Goal: Browse casually: Explore the website without a specific task or goal

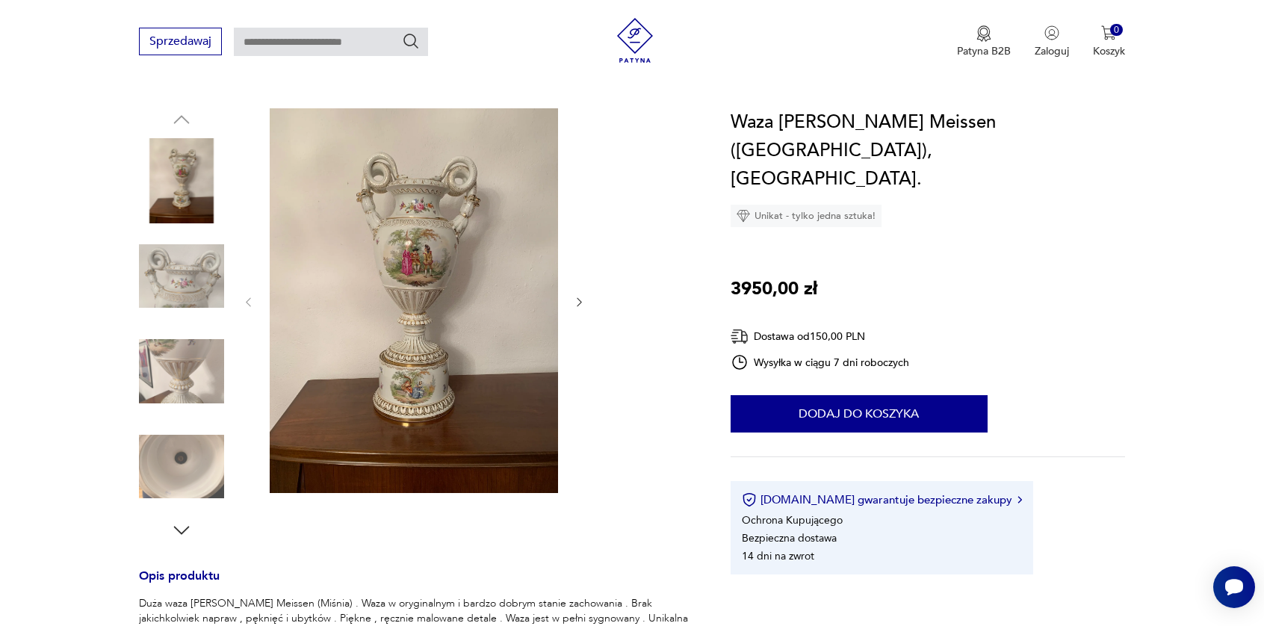
scroll to position [75, 0]
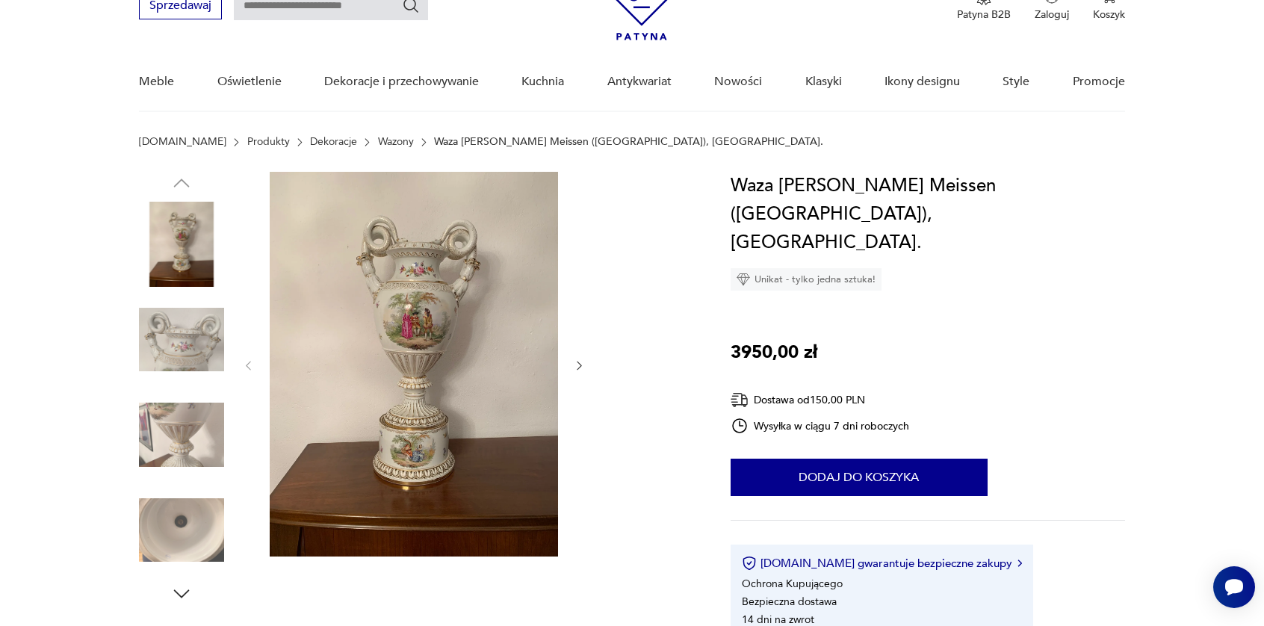
click at [472, 376] on img at bounding box center [414, 364] width 288 height 385
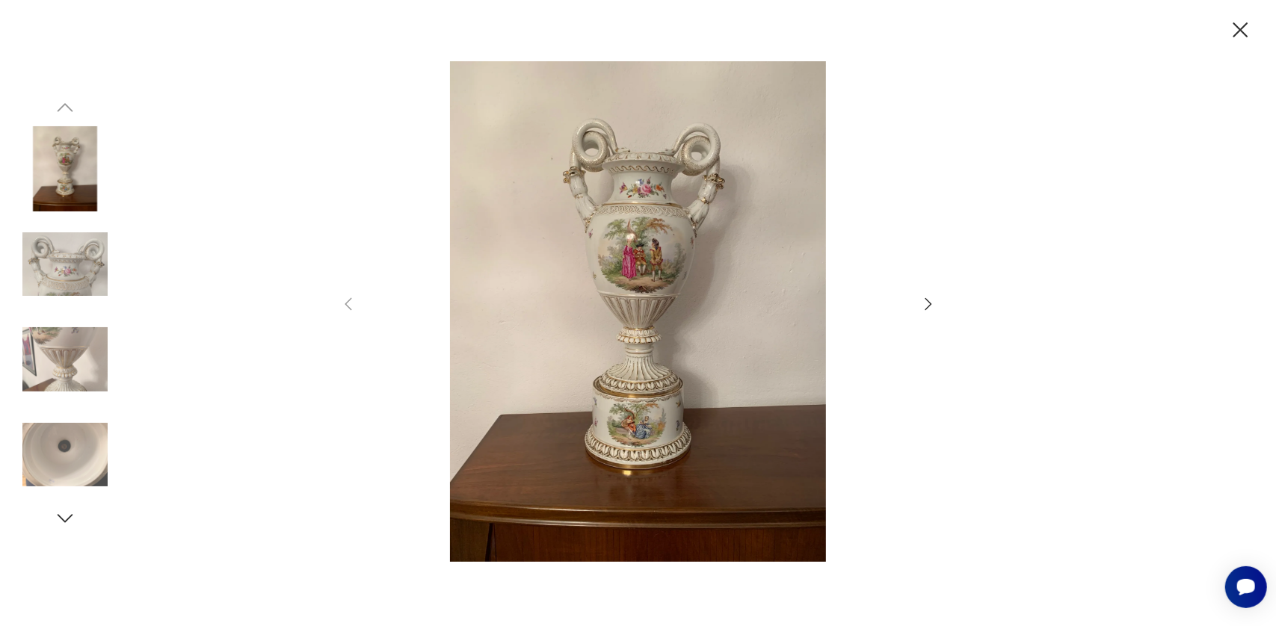
click at [635, 247] on img at bounding box center [638, 311] width 532 height 501
click at [43, 425] on img at bounding box center [64, 455] width 85 height 85
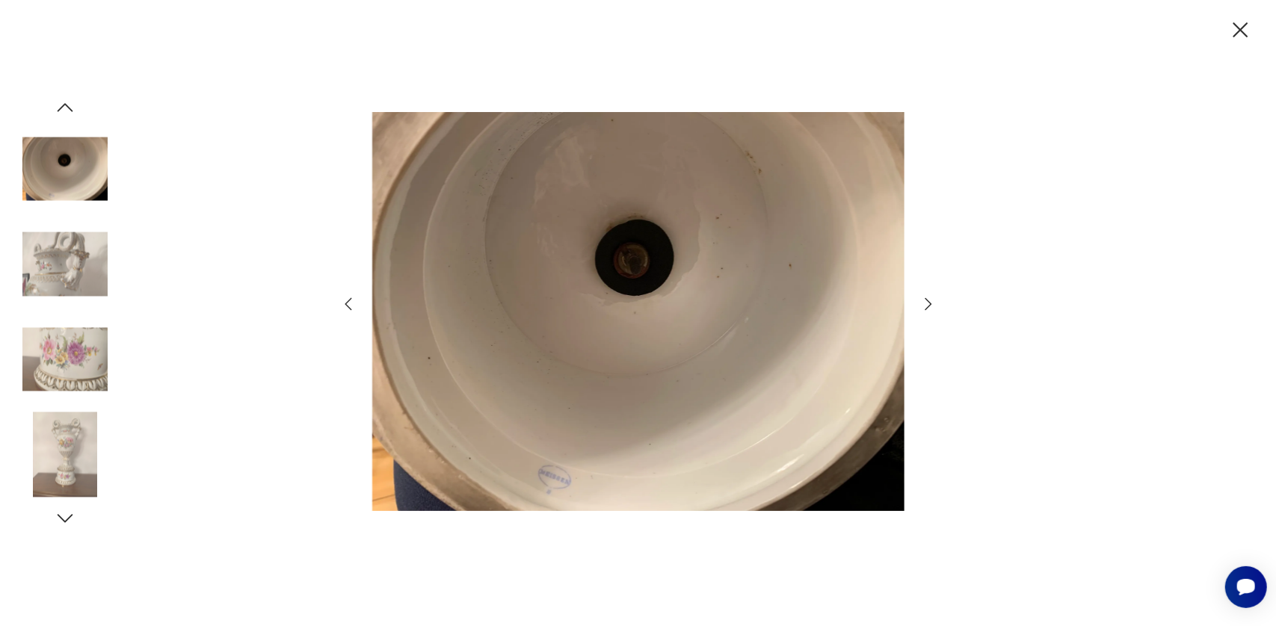
click at [72, 354] on img at bounding box center [64, 359] width 85 height 85
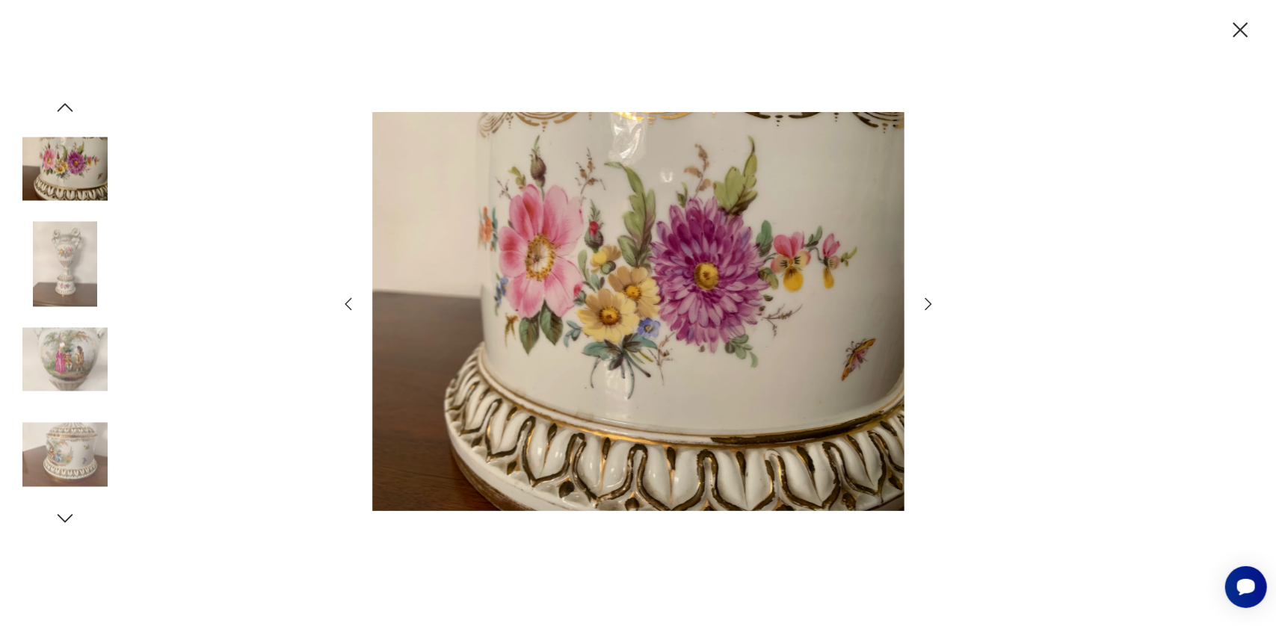
click at [69, 356] on img at bounding box center [64, 359] width 85 height 85
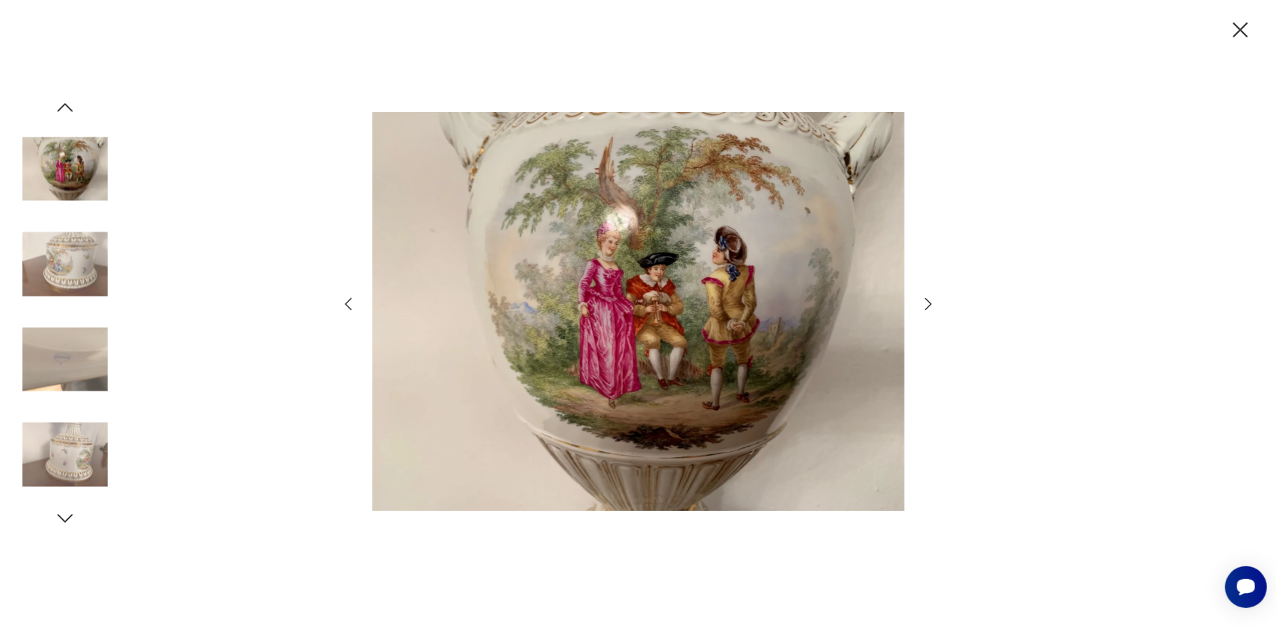
click at [70, 450] on img at bounding box center [64, 455] width 85 height 85
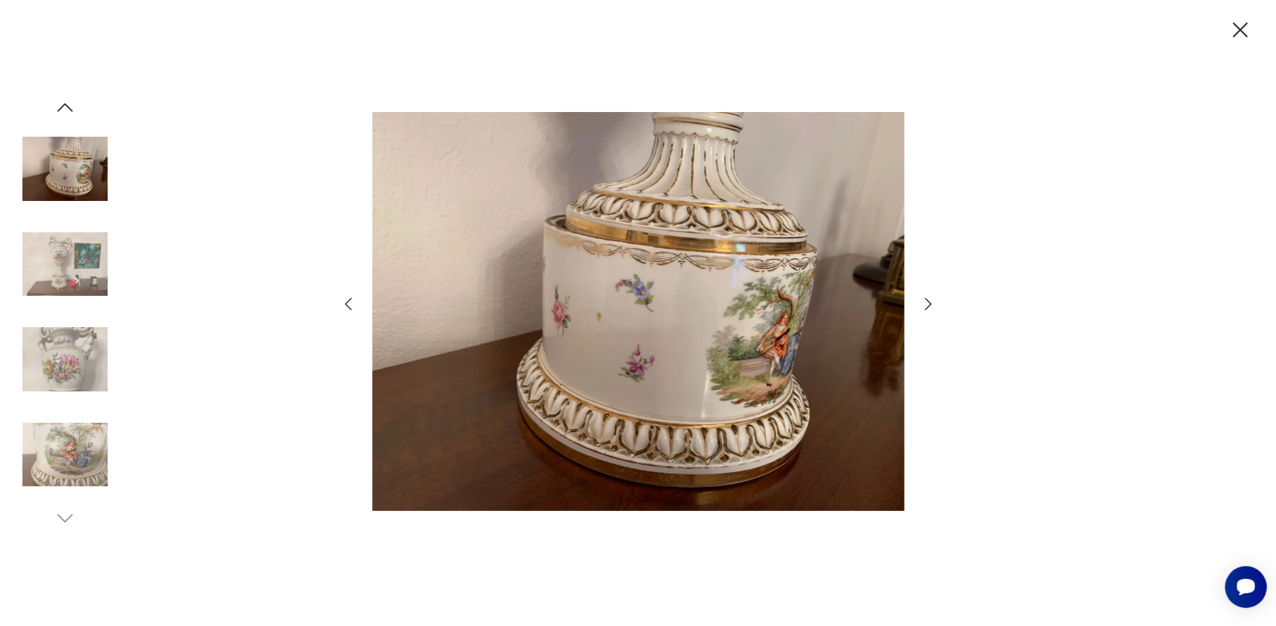
click at [70, 450] on img at bounding box center [64, 455] width 85 height 85
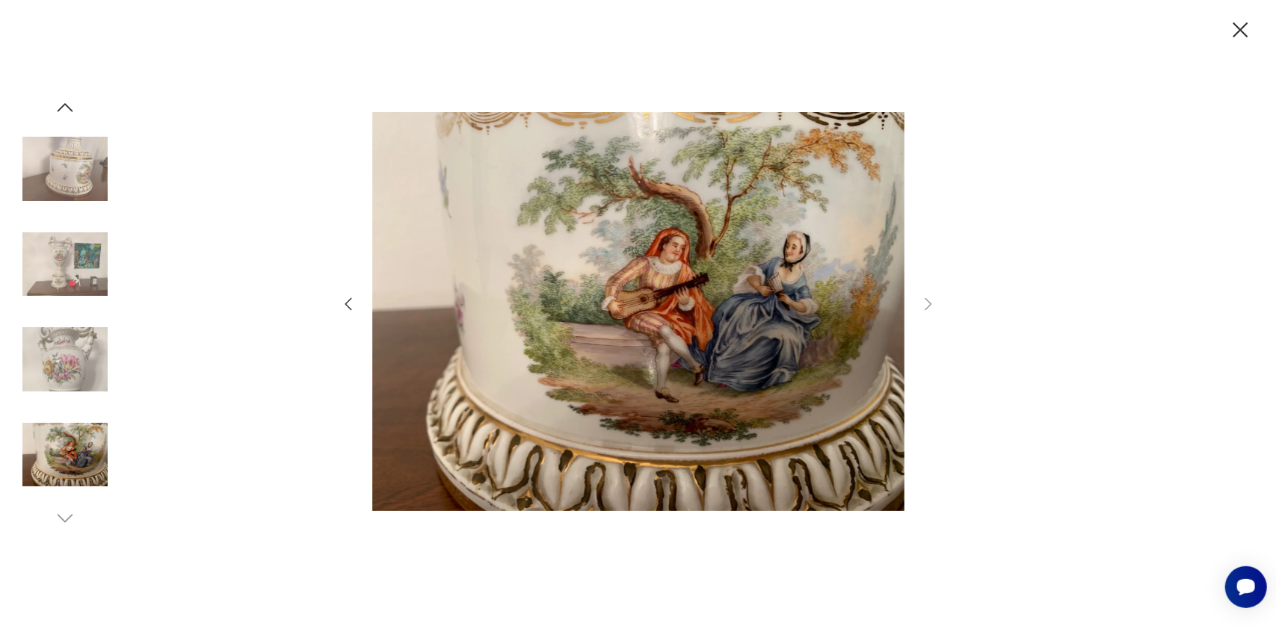
click at [70, 189] on img at bounding box center [64, 168] width 85 height 85
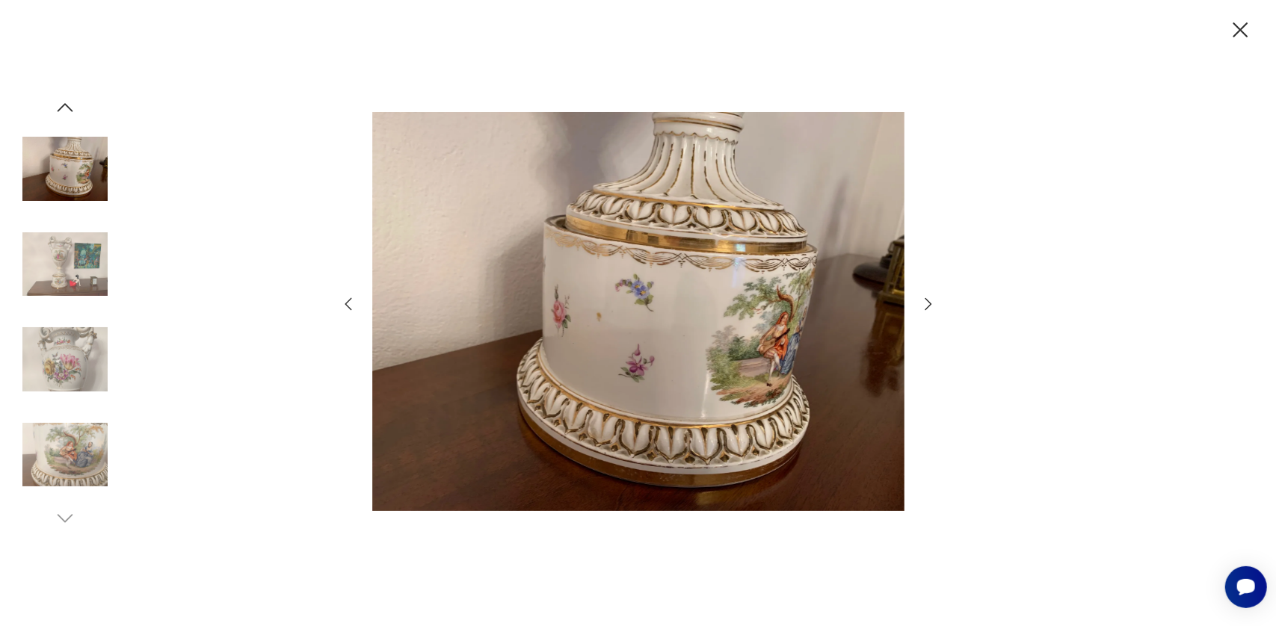
click at [1239, 25] on icon "button" at bounding box center [1240, 30] width 26 height 26
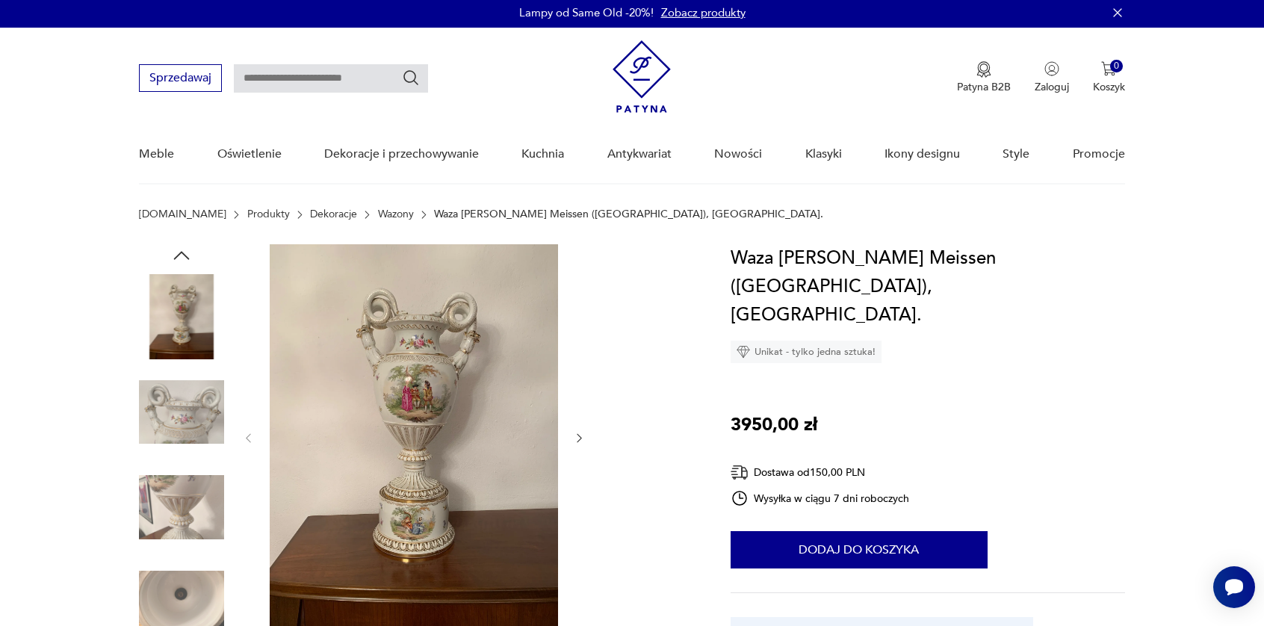
scroll to position [0, 0]
